Goal: Task Accomplishment & Management: Use online tool/utility

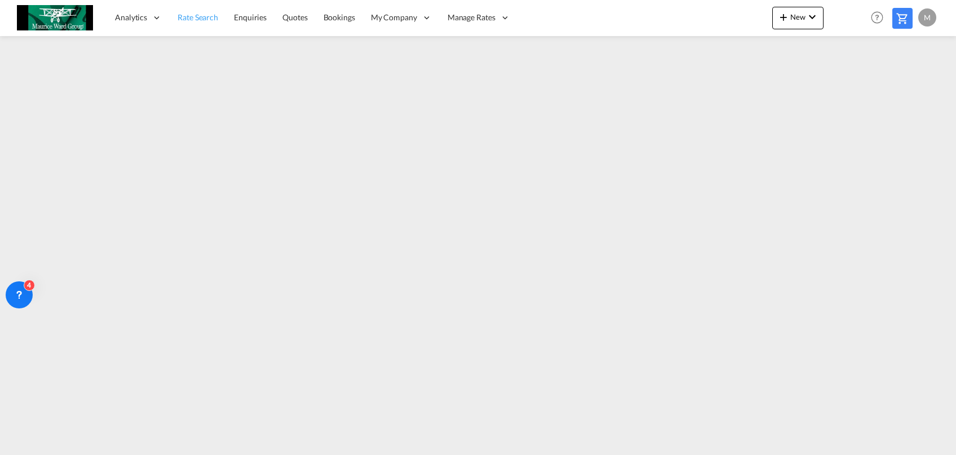
click at [184, 16] on span "Rate Search" at bounding box center [198, 17] width 41 height 10
click at [306, 8] on link "Quotes" at bounding box center [294, 17] width 41 height 37
